Goal: Transaction & Acquisition: Obtain resource

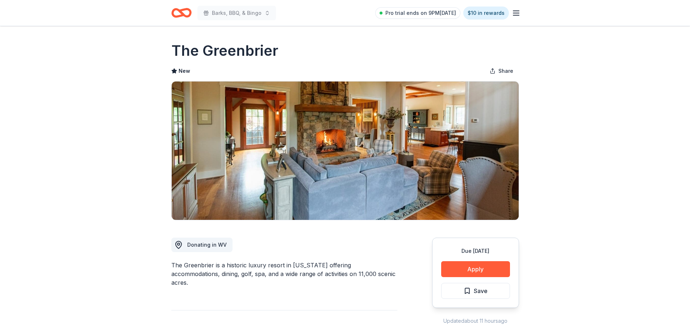
drag, startPoint x: 237, startPoint y: 264, endPoint x: 218, endPoint y: 277, distance: 22.4
click at [230, 280] on div "The Greenbrier is a historic luxury resort in West Virginia offering accommodat…" at bounding box center [284, 274] width 226 height 26
drag, startPoint x: 208, startPoint y: 266, endPoint x: 233, endPoint y: 269, distance: 25.6
click at [233, 269] on div "The Greenbrier is a historic luxury resort in West Virginia offering accommodat…" at bounding box center [284, 274] width 226 height 26
click at [233, 270] on div "The Greenbrier is a historic luxury resort in West Virginia offering accommodat…" at bounding box center [284, 274] width 226 height 26
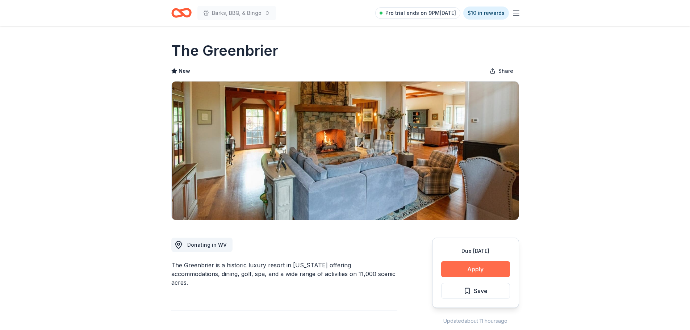
click at [475, 274] on button "Apply" at bounding box center [475, 269] width 69 height 16
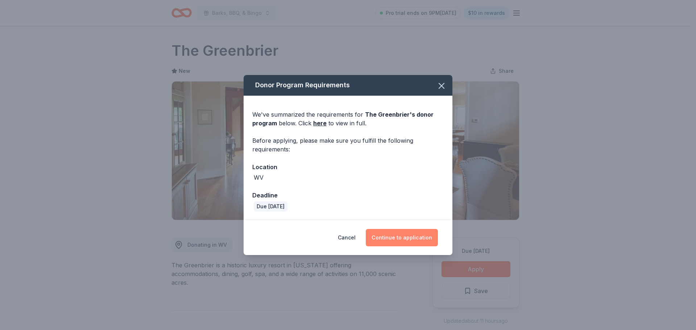
click at [389, 236] on button "Continue to application" at bounding box center [402, 237] width 72 height 17
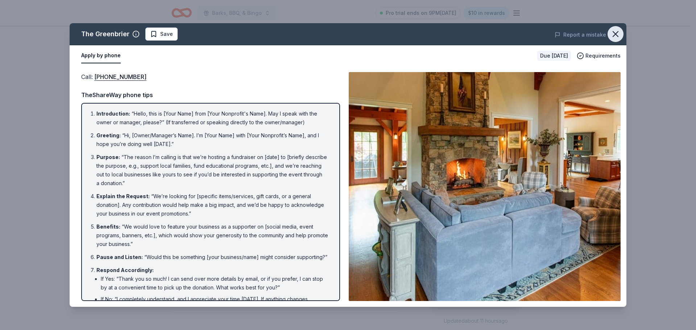
click at [617, 33] on icon "button" at bounding box center [615, 34] width 10 height 10
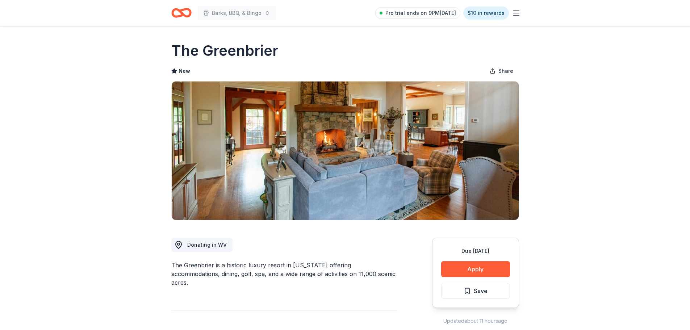
drag, startPoint x: 285, startPoint y: 49, endPoint x: 136, endPoint y: 53, distance: 149.0
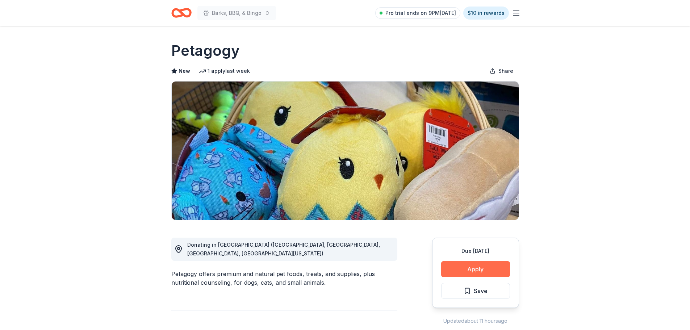
click at [468, 266] on button "Apply" at bounding box center [475, 269] width 69 height 16
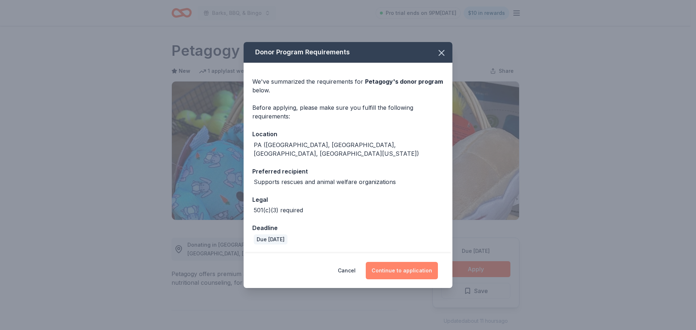
click at [383, 265] on button "Continue to application" at bounding box center [402, 270] width 72 height 17
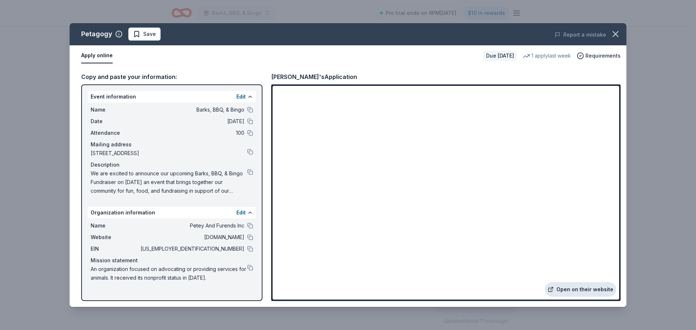
click at [595, 291] on link "Open on their website" at bounding box center [580, 289] width 71 height 14
click at [615, 33] on icon "button" at bounding box center [615, 34] width 10 height 10
